Goal: Transaction & Acquisition: Purchase product/service

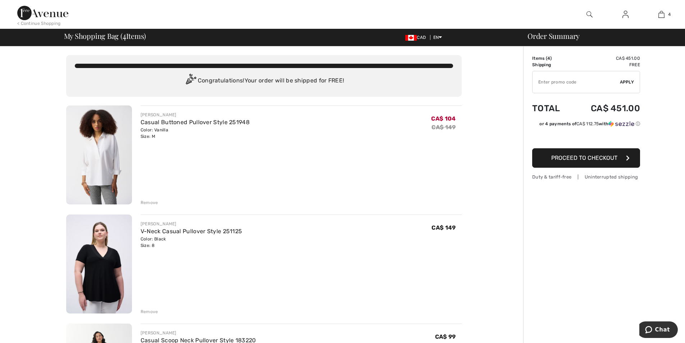
click at [144, 203] on div "Remove" at bounding box center [150, 202] width 18 height 6
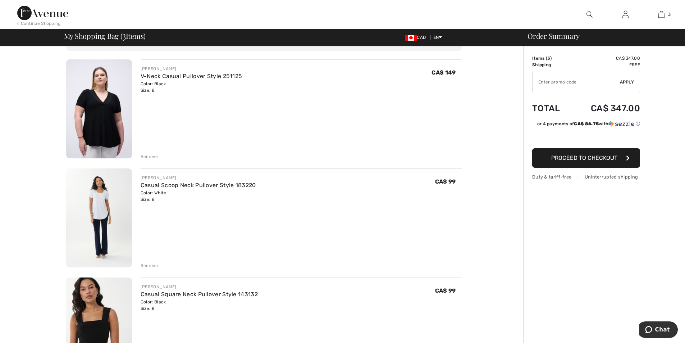
scroll to position [108, 0]
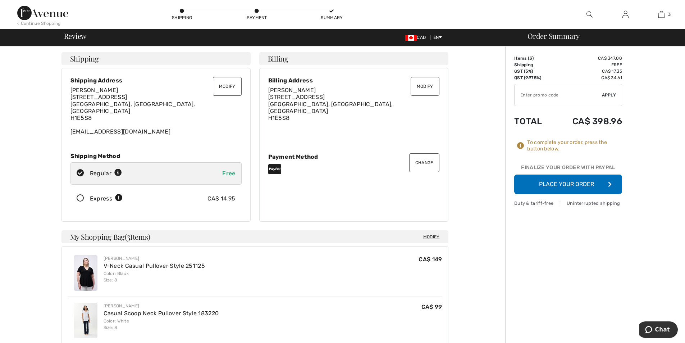
click at [561, 184] on button "Place Your Order" at bounding box center [568, 183] width 108 height 19
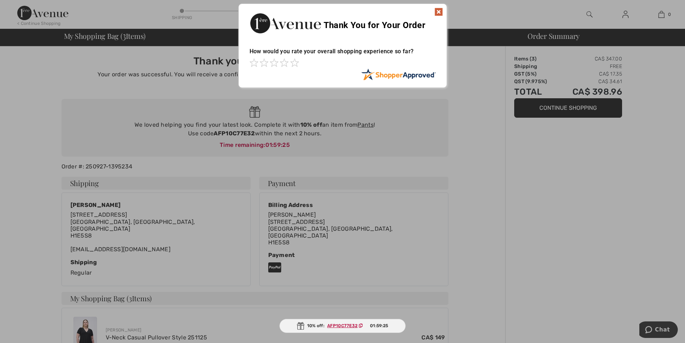
click at [436, 12] on img at bounding box center [438, 12] width 9 height 9
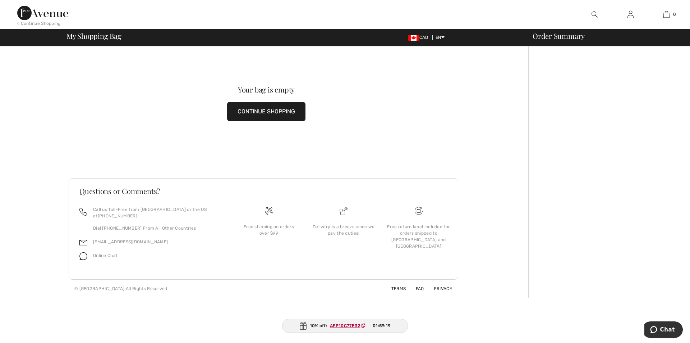
click at [240, 104] on button "CONTINUE SHOPPING" at bounding box center [266, 111] width 78 height 19
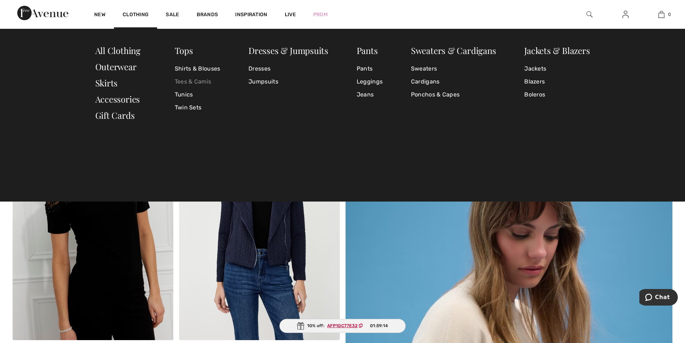
click at [209, 80] on link "Tees & Camis" at bounding box center [198, 81] width 46 height 13
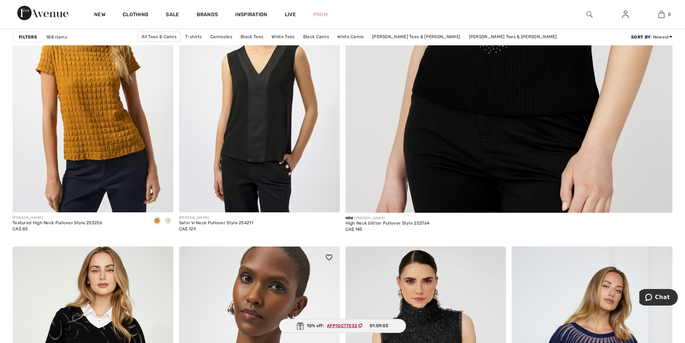
scroll to position [395, 0]
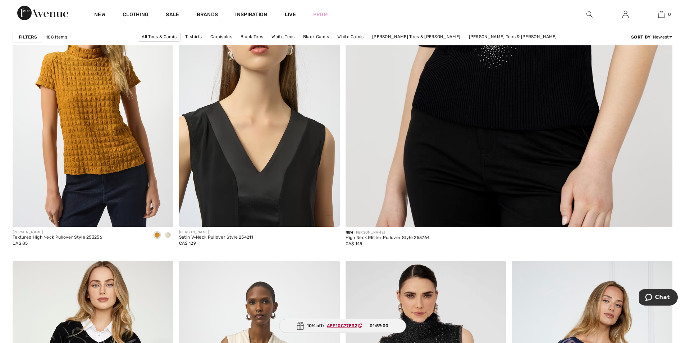
click at [221, 176] on img at bounding box center [259, 106] width 161 height 241
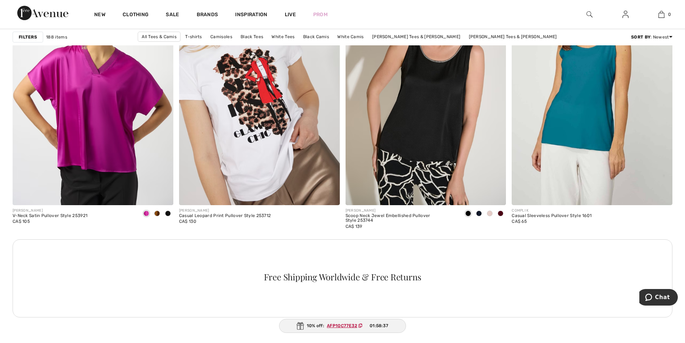
scroll to position [970, 0]
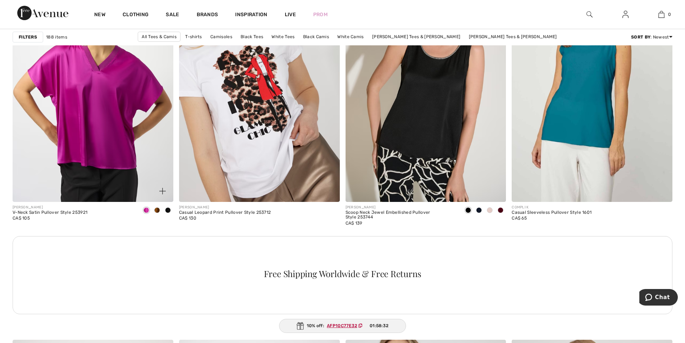
click at [158, 210] on span at bounding box center [157, 210] width 6 height 6
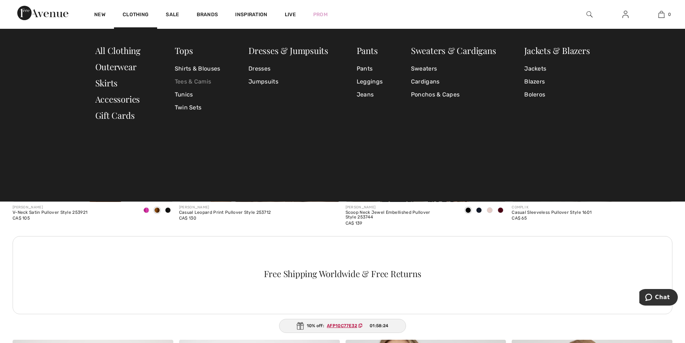
click at [187, 81] on link "Tees & Camis" at bounding box center [198, 81] width 46 height 13
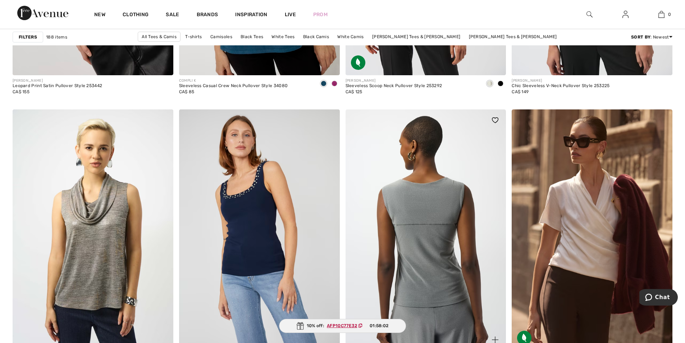
scroll to position [1869, 0]
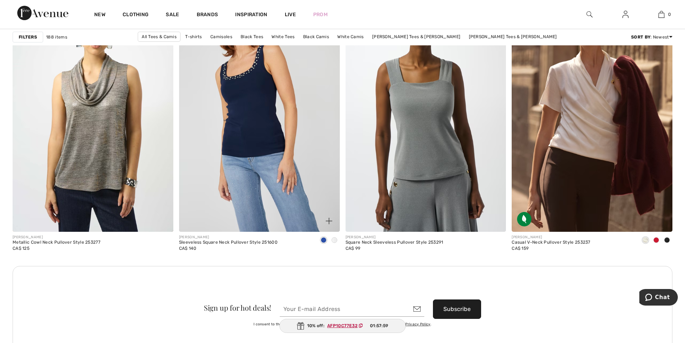
click at [334, 241] on span at bounding box center [334, 240] width 6 height 6
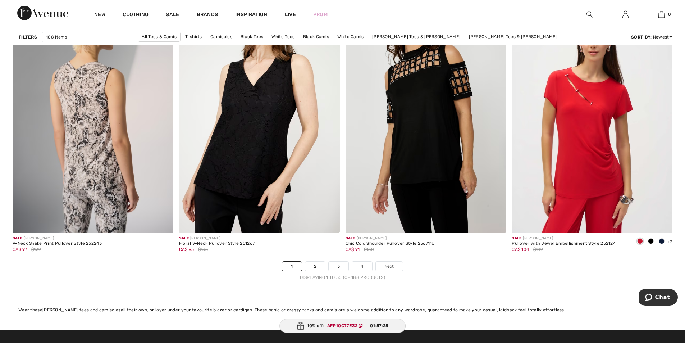
scroll to position [4026, 0]
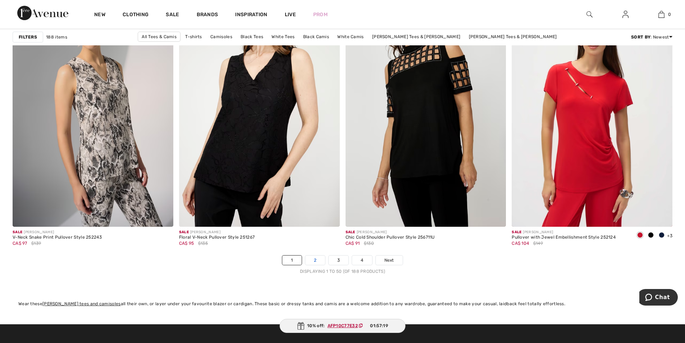
click at [315, 260] on link "2" at bounding box center [315, 259] width 20 height 9
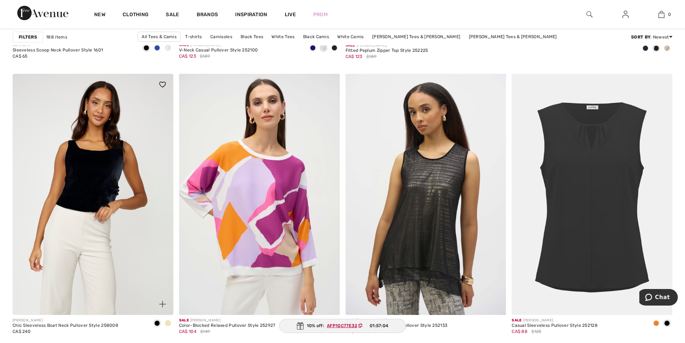
scroll to position [575, 0]
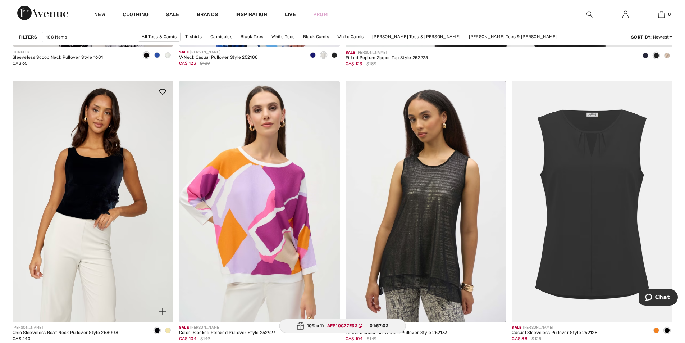
click at [110, 184] on img at bounding box center [93, 201] width 161 height 241
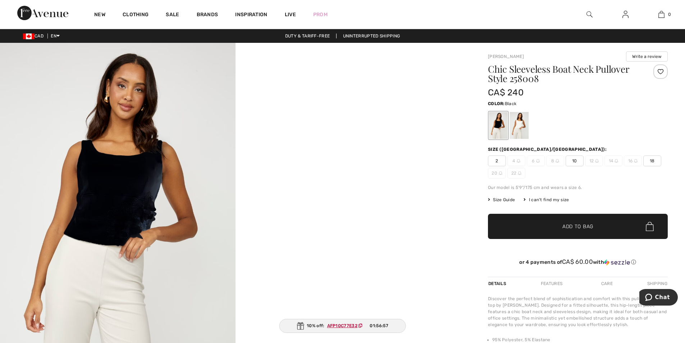
click at [119, 203] on img at bounding box center [117, 219] width 235 height 353
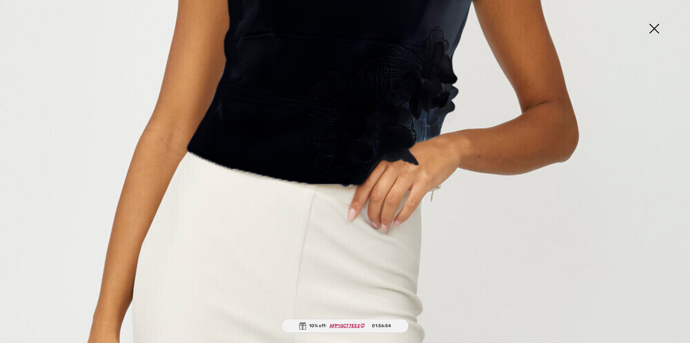
scroll to position [467, 0]
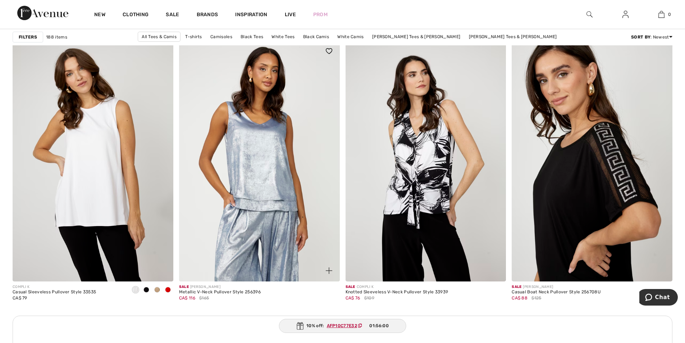
scroll to position [3055, 0]
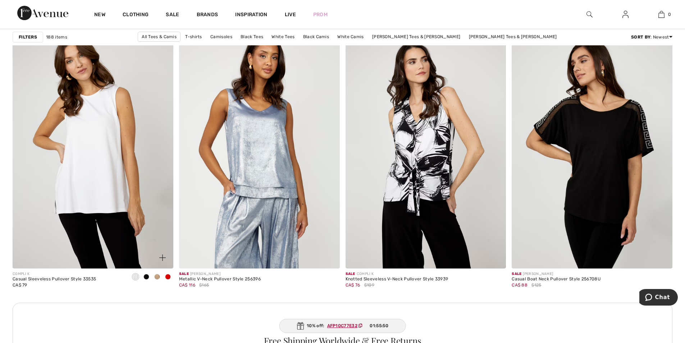
click at [138, 275] on span at bounding box center [136, 277] width 6 height 6
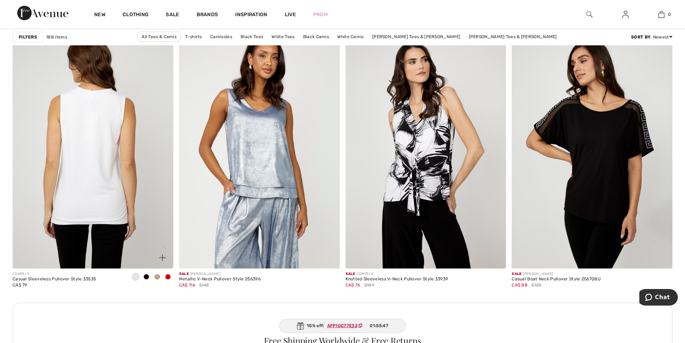
click at [95, 155] on img at bounding box center [93, 147] width 161 height 241
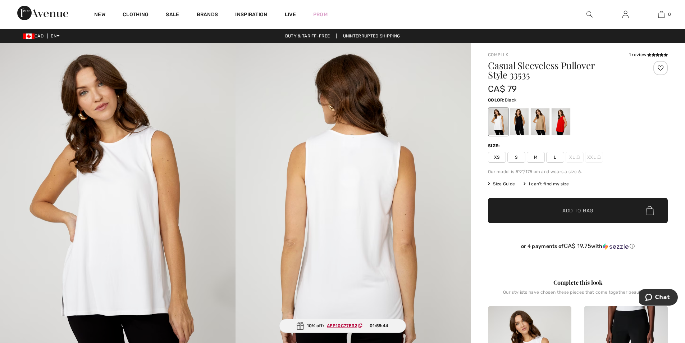
click at [522, 123] on div at bounding box center [519, 121] width 19 height 27
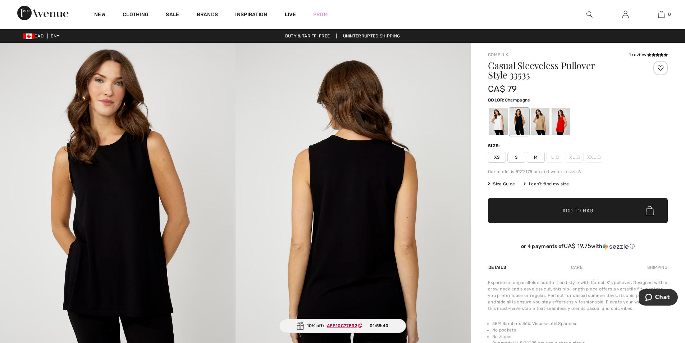
drag, startPoint x: 541, startPoint y: 119, endPoint x: 537, endPoint y: 125, distance: 7.0
click at [537, 125] on div at bounding box center [540, 121] width 19 height 27
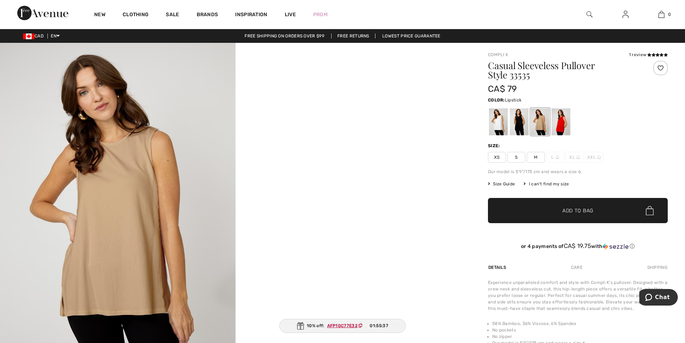
click at [561, 122] on div at bounding box center [560, 121] width 19 height 27
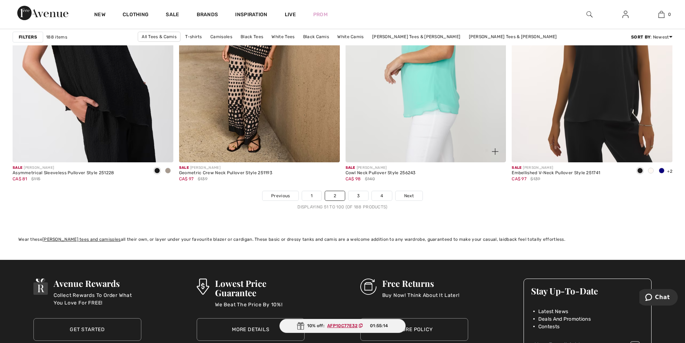
scroll to position [4098, 0]
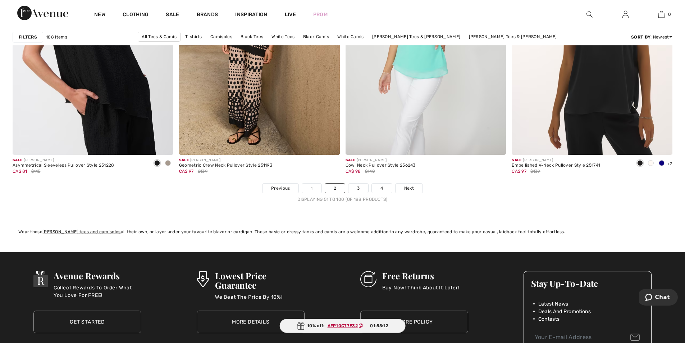
click at [412, 194] on nav "Previous 1 2 3 4 Next Displaying 51 to 100 (of 188 products)" at bounding box center [343, 192] width 660 height 19
click at [410, 188] on span "Next" at bounding box center [409, 188] width 10 height 6
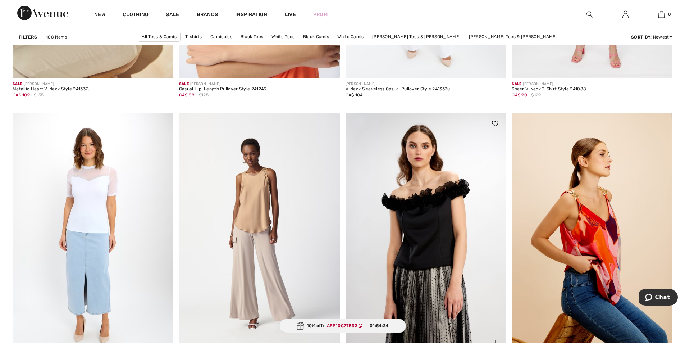
scroll to position [3954, 0]
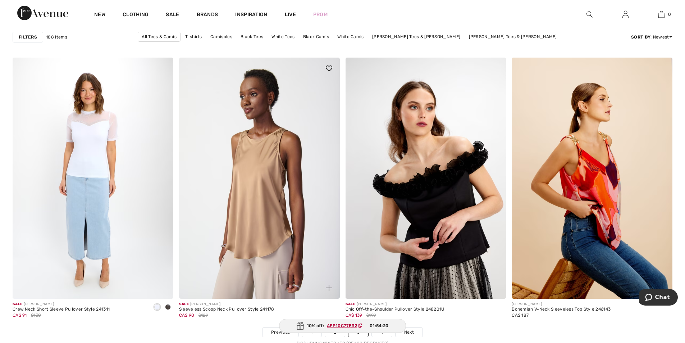
click at [263, 231] on img at bounding box center [259, 178] width 161 height 241
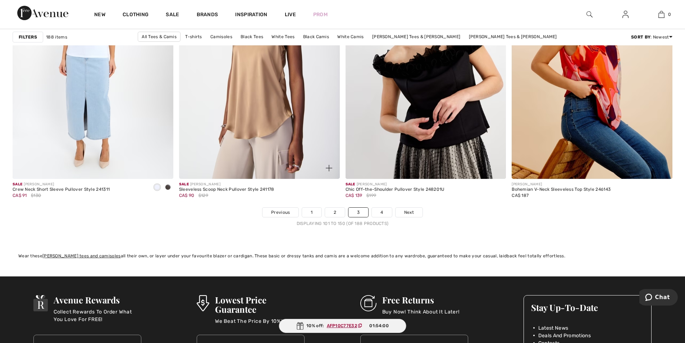
scroll to position [4098, 0]
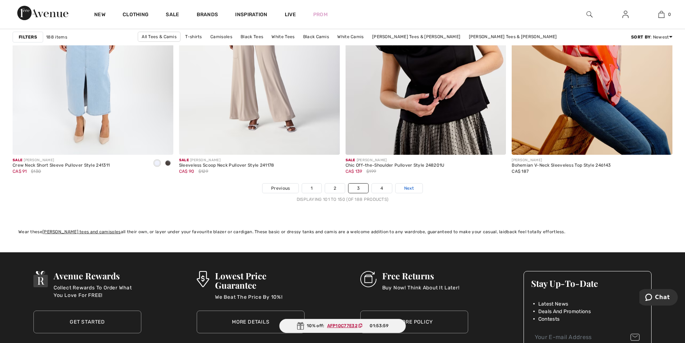
click at [410, 188] on span "Next" at bounding box center [409, 188] width 10 height 6
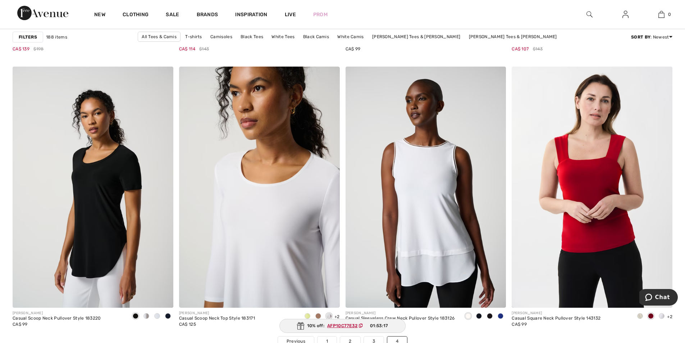
scroll to position [3055, 0]
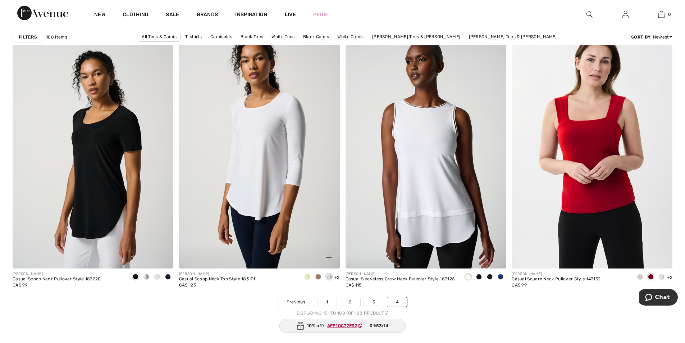
click at [317, 274] on span at bounding box center [318, 277] width 6 height 6
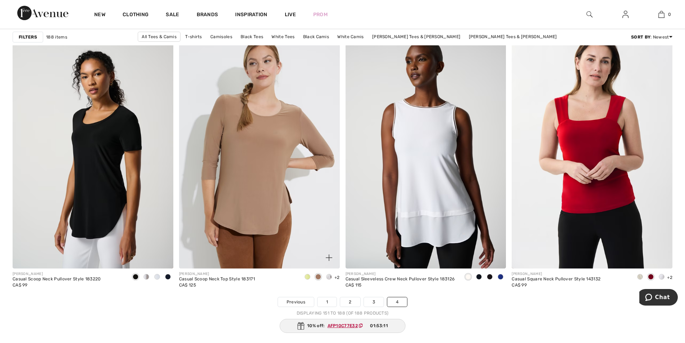
click at [328, 275] on span at bounding box center [329, 277] width 6 height 6
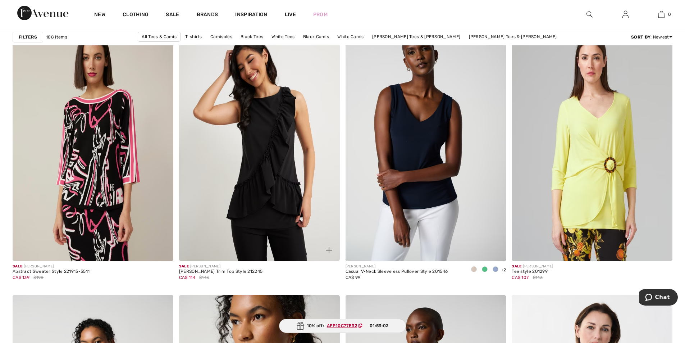
scroll to position [2732, 0]
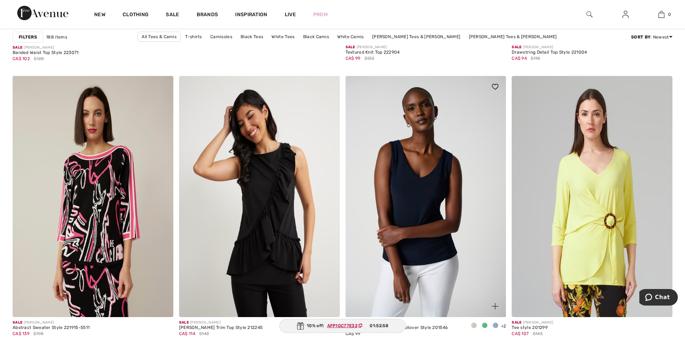
click at [470, 325] on div at bounding box center [473, 326] width 11 height 12
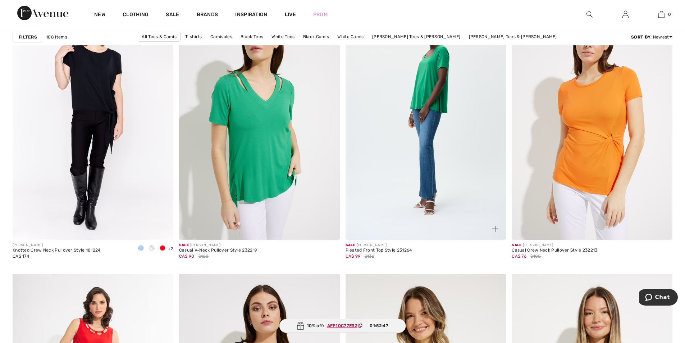
scroll to position [1546, 0]
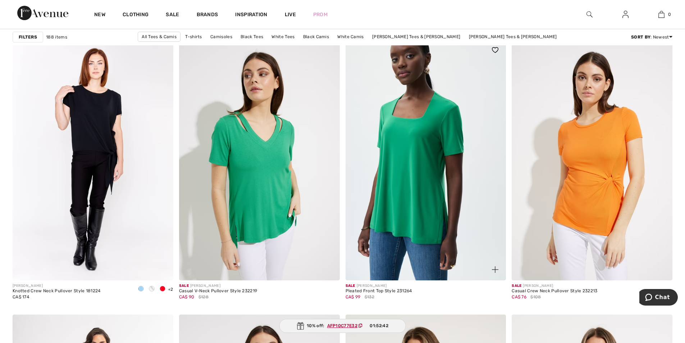
click at [416, 244] on img at bounding box center [425, 159] width 161 height 241
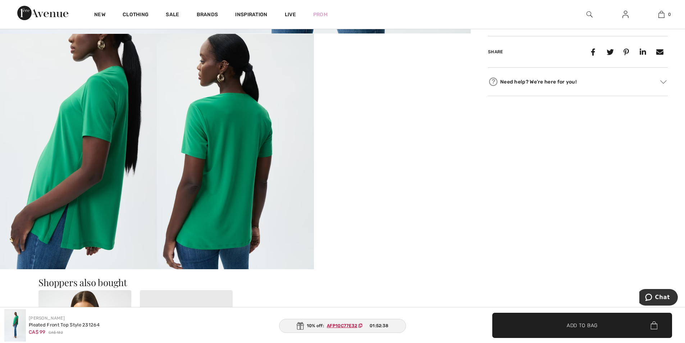
scroll to position [395, 0]
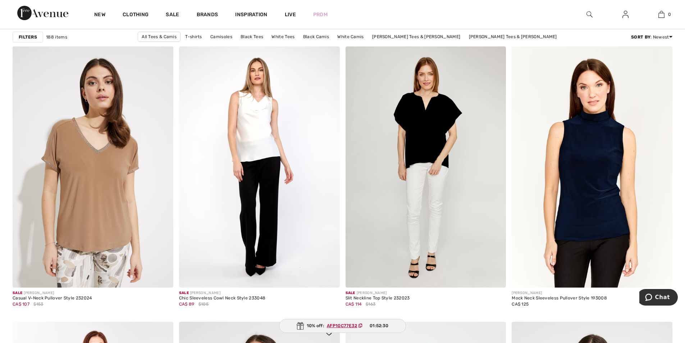
scroll to position [1258, 0]
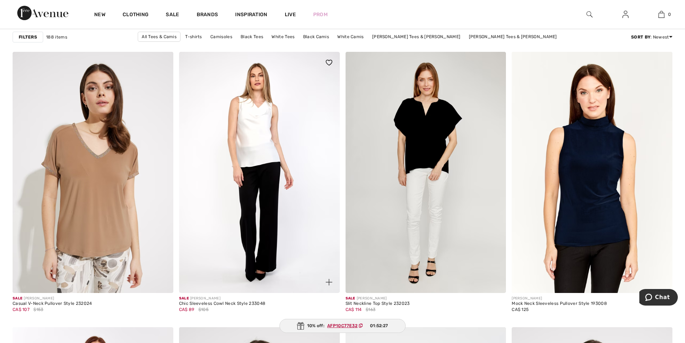
click at [248, 147] on img at bounding box center [259, 172] width 161 height 241
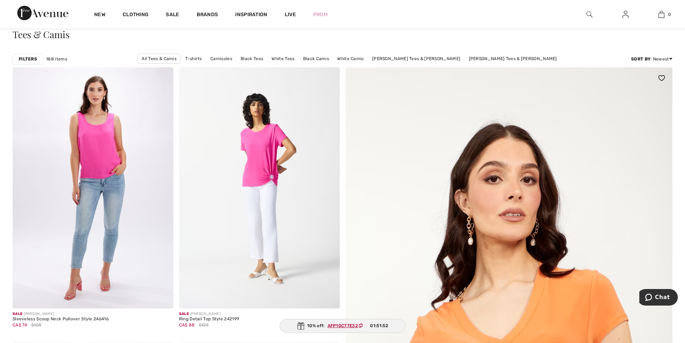
scroll to position [36, 0]
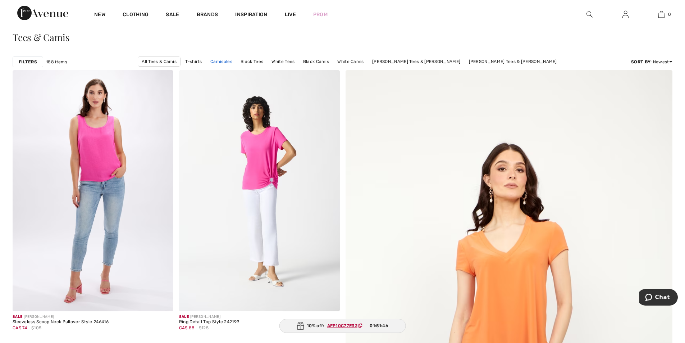
click at [236, 65] on link "Camisoles" at bounding box center [221, 61] width 29 height 9
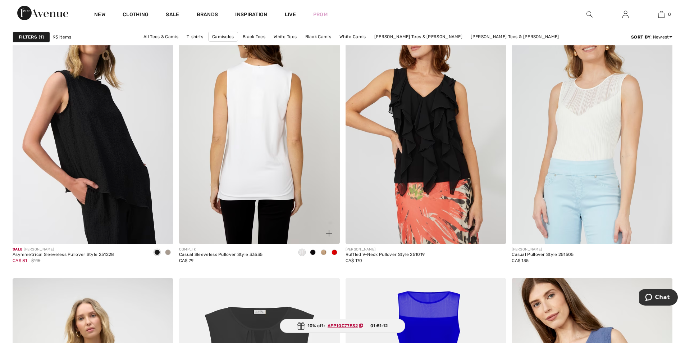
scroll to position [2840, 0]
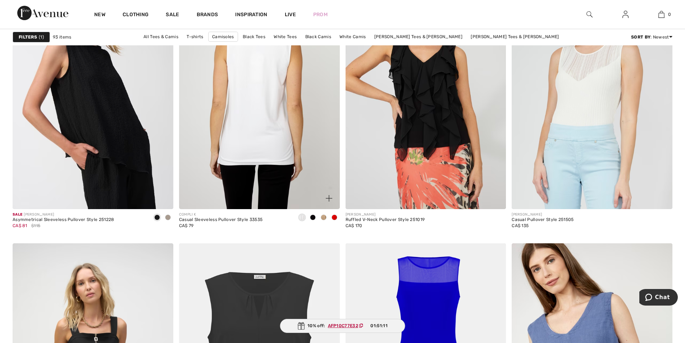
click at [267, 146] on img at bounding box center [259, 88] width 161 height 241
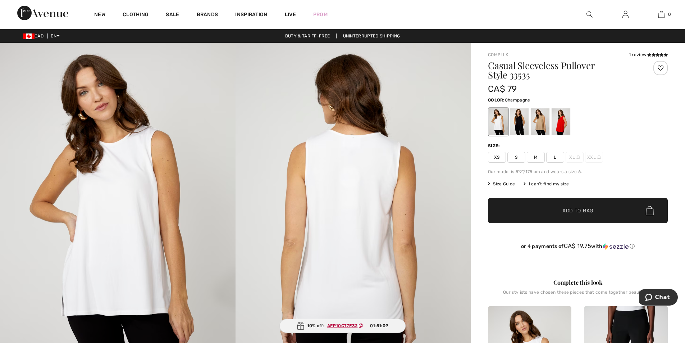
click at [537, 124] on div at bounding box center [540, 121] width 19 height 27
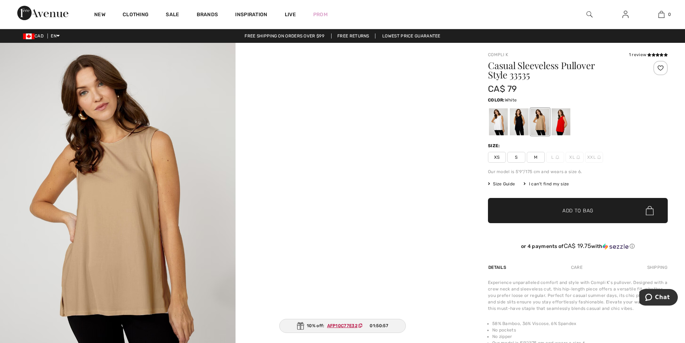
click at [494, 126] on div at bounding box center [498, 121] width 19 height 27
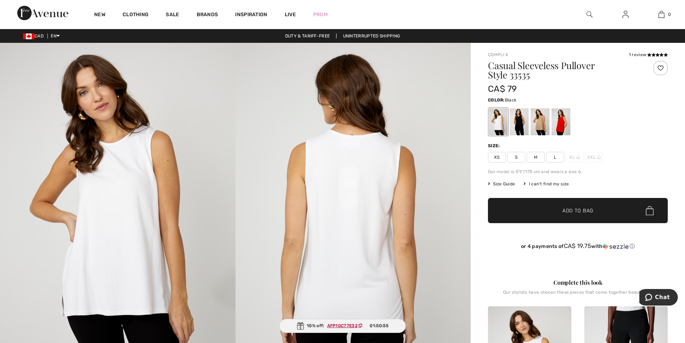
click at [520, 121] on div at bounding box center [519, 121] width 19 height 27
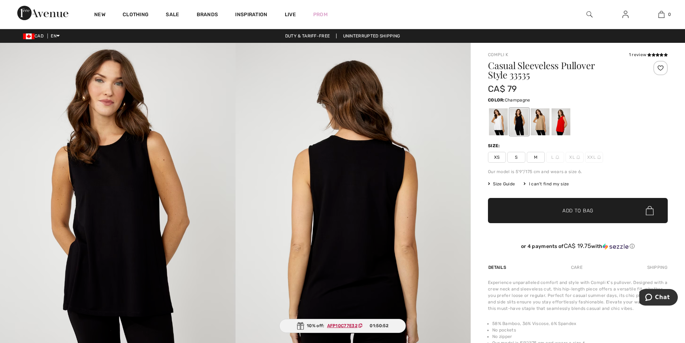
click at [546, 118] on div at bounding box center [540, 121] width 19 height 27
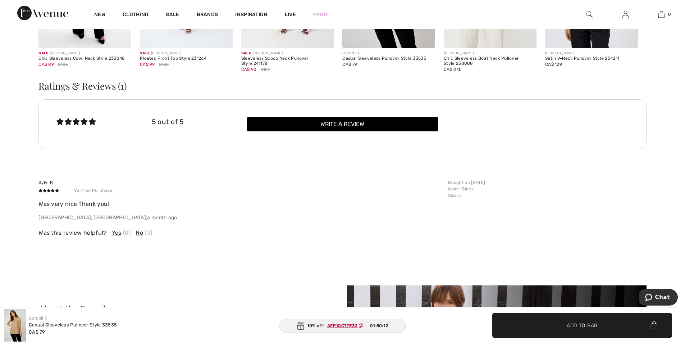
scroll to position [1006, 0]
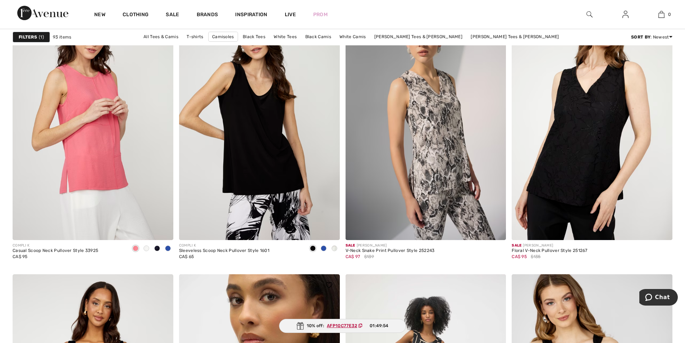
scroll to position [3451, 0]
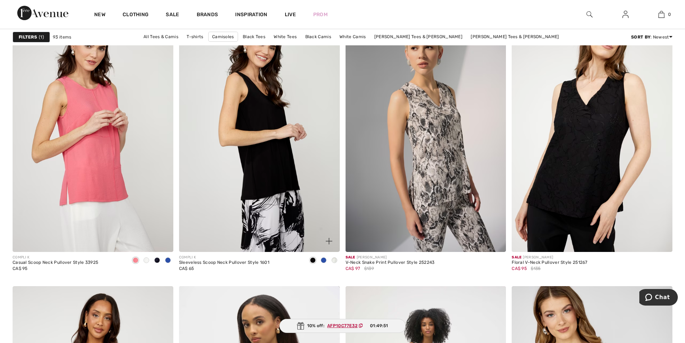
click at [287, 221] on img at bounding box center [259, 131] width 161 height 241
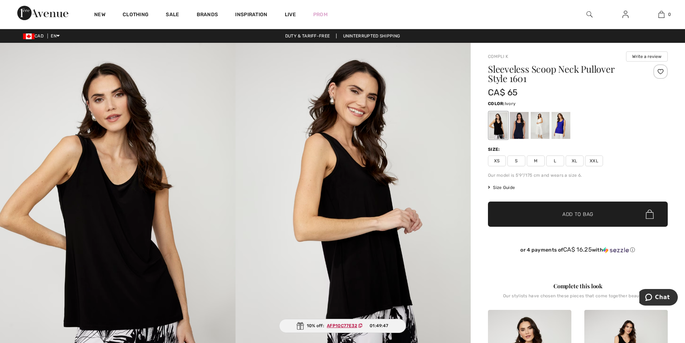
click at [546, 124] on div at bounding box center [540, 125] width 19 height 27
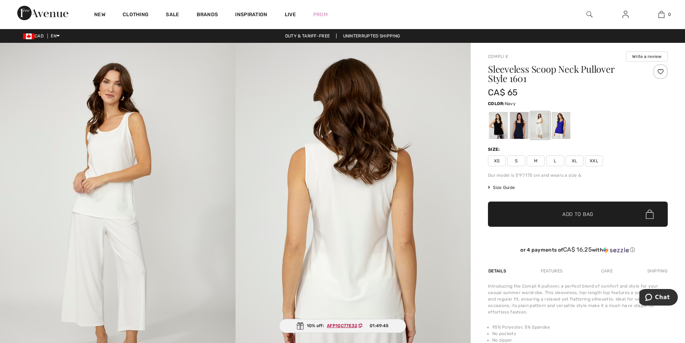
click at [519, 134] on div at bounding box center [519, 125] width 19 height 27
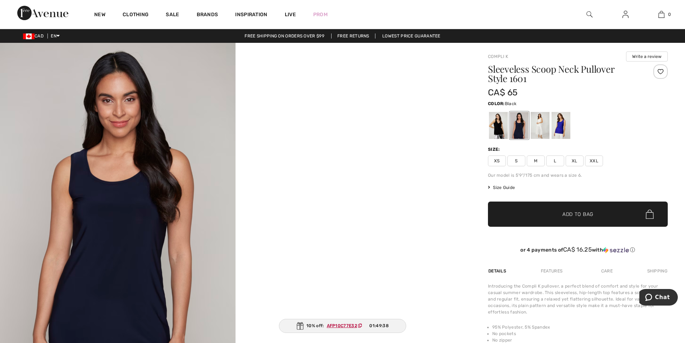
click at [500, 125] on div at bounding box center [498, 125] width 19 height 27
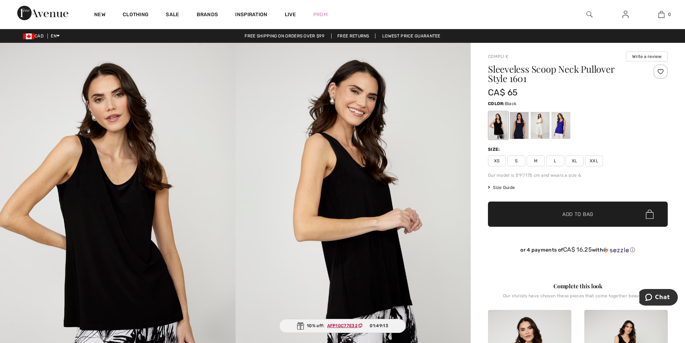
click at [127, 268] on img at bounding box center [117, 219] width 235 height 353
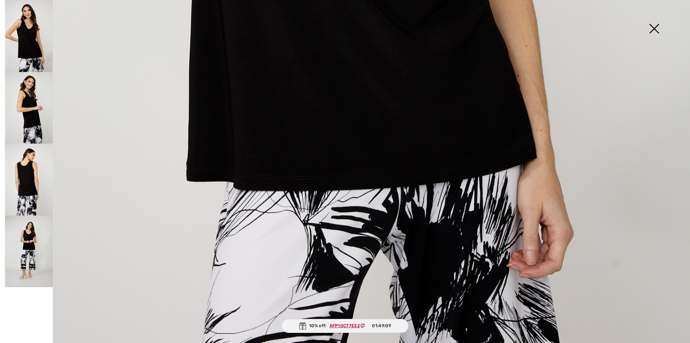
scroll to position [685, 0]
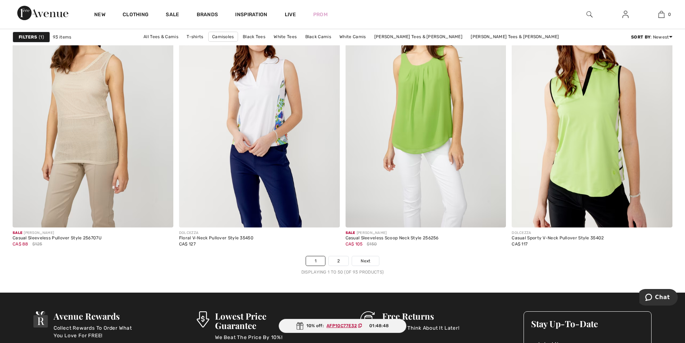
scroll to position [4026, 0]
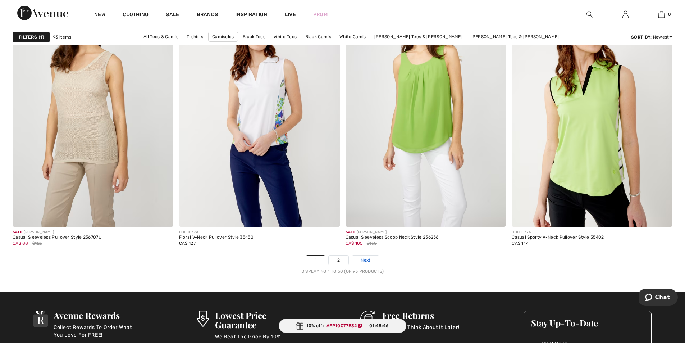
click at [368, 257] on span "Next" at bounding box center [366, 260] width 10 height 6
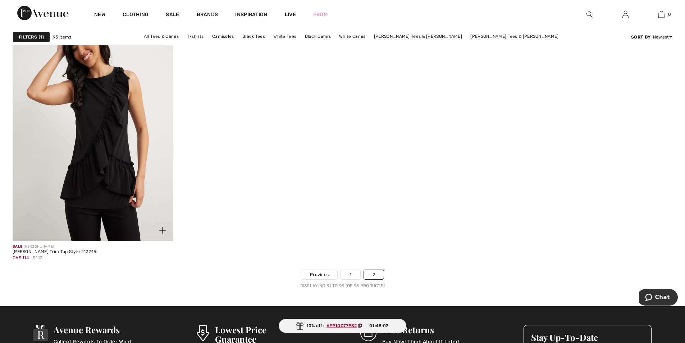
scroll to position [3738, 0]
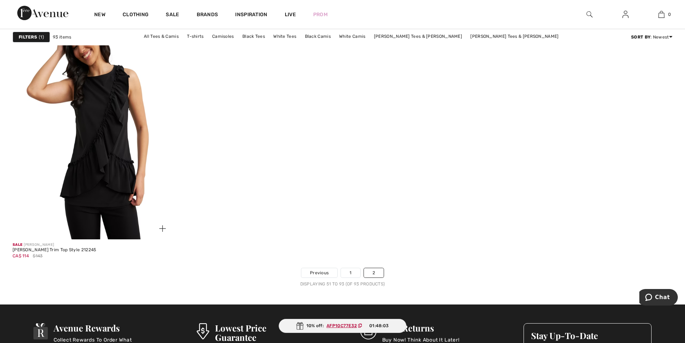
click at [110, 182] on img at bounding box center [93, 118] width 161 height 241
